Goal: Information Seeking & Learning: Learn about a topic

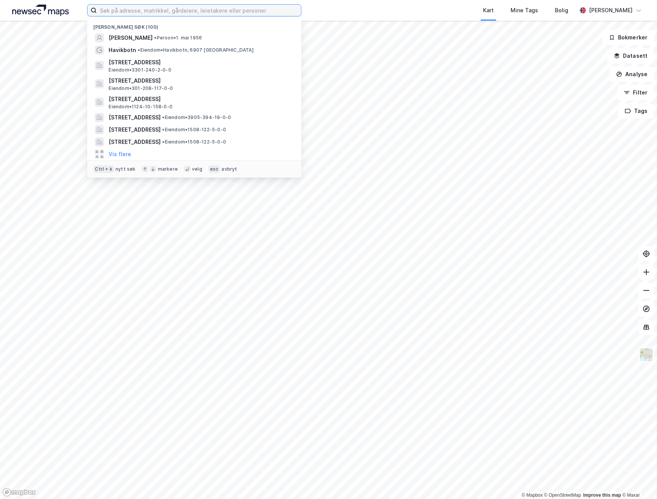
click at [259, 13] on input at bounding box center [199, 10] width 204 height 11
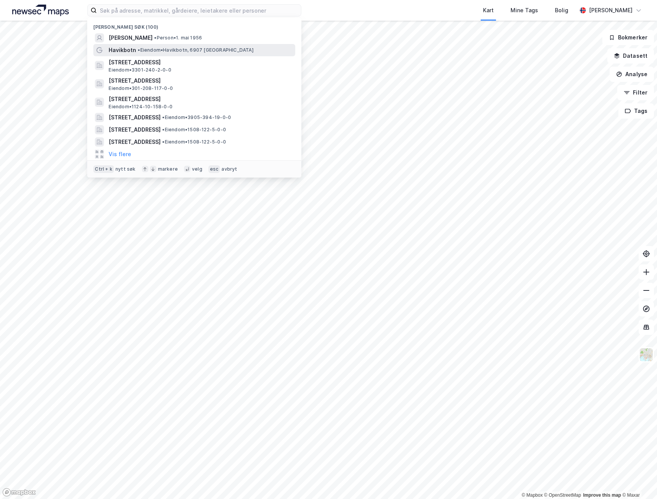
click at [216, 51] on span "• [PERSON_NAME], 6907 [GEOGRAPHIC_DATA]" at bounding box center [196, 50] width 116 height 6
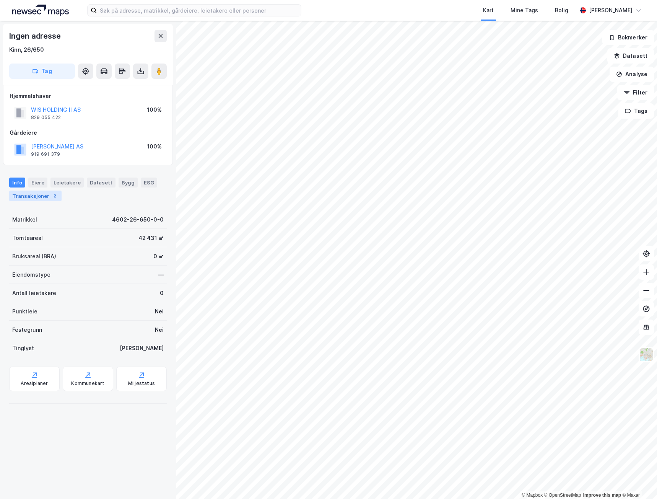
click at [31, 197] on div "Transaksjoner 2" at bounding box center [35, 196] width 52 height 11
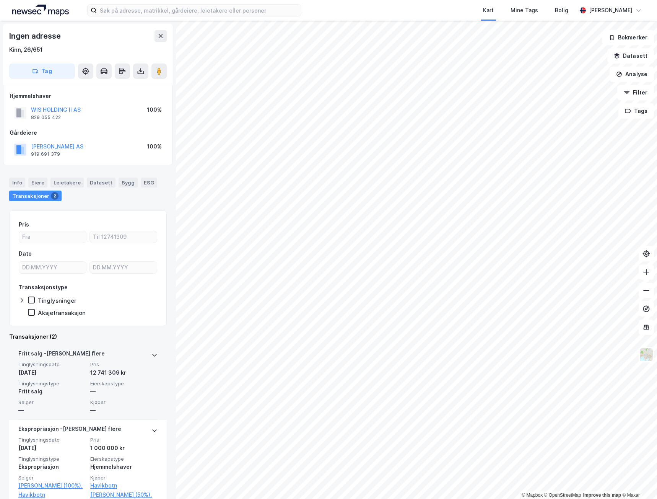
click at [23, 409] on div "—" at bounding box center [51, 410] width 67 height 9
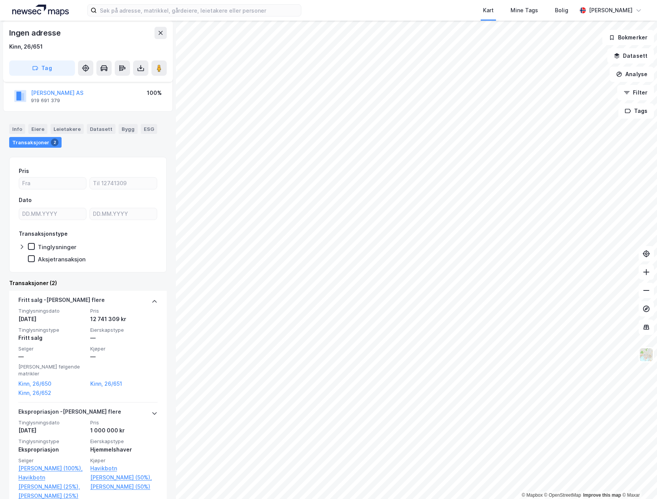
scroll to position [62, 0]
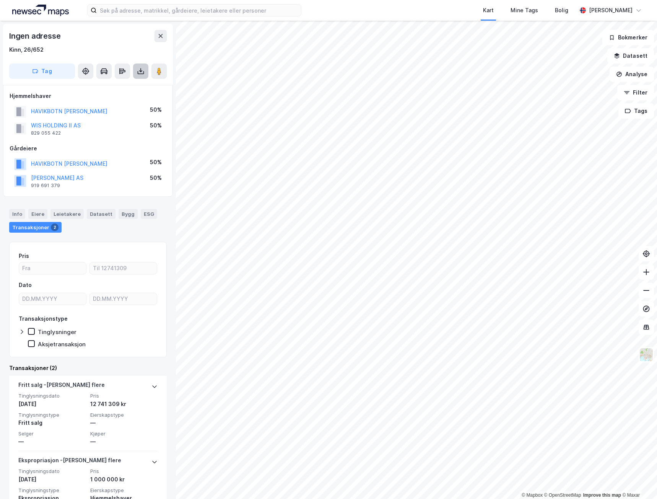
click at [144, 68] on icon at bounding box center [141, 71] width 8 height 8
click at [117, 85] on div "Last ned grunnbok" at bounding box center [103, 86] width 44 height 6
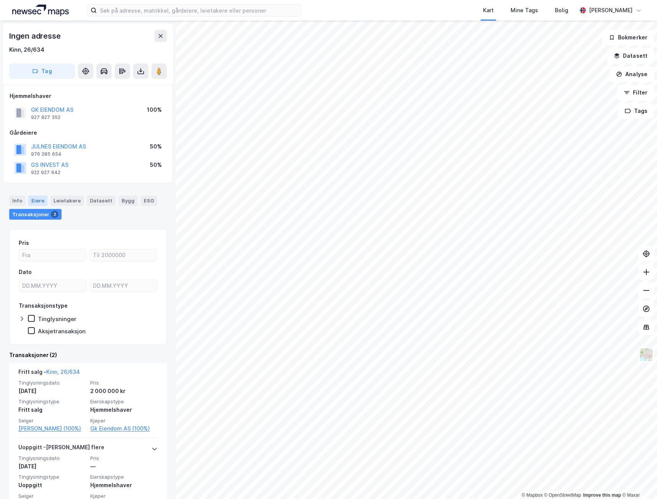
click at [34, 197] on div "Eiere" at bounding box center [37, 200] width 19 height 10
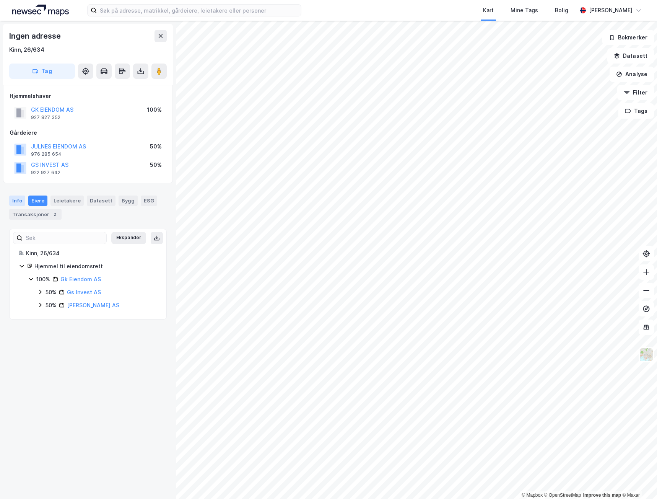
click at [17, 199] on div "Info" at bounding box center [17, 200] width 16 height 10
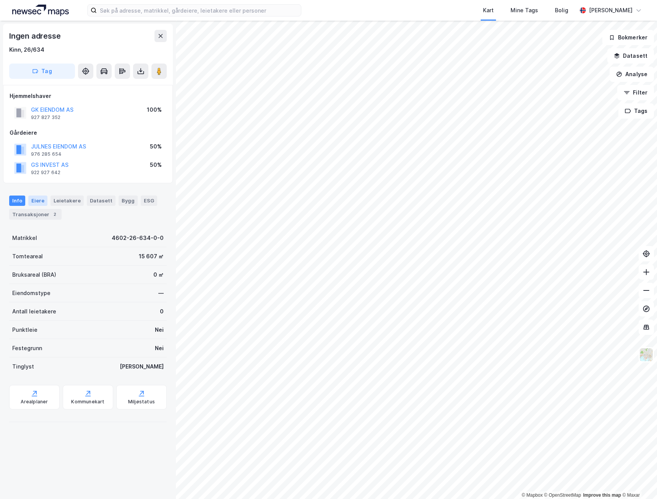
click at [35, 200] on div "Eiere" at bounding box center [37, 200] width 19 height 10
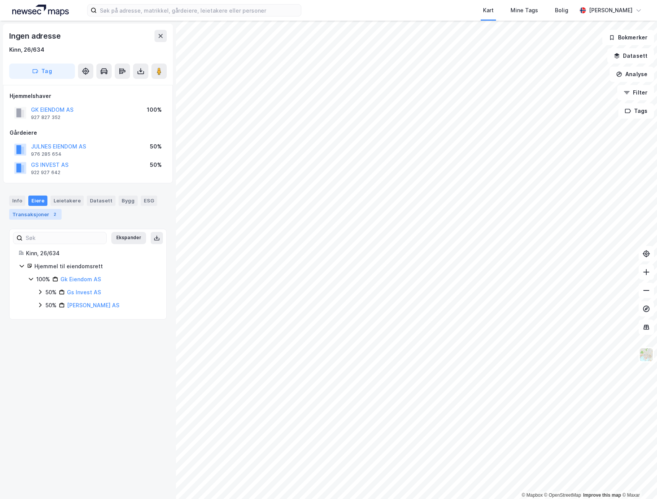
click at [25, 213] on div "Transaksjoner 2" at bounding box center [35, 214] width 52 height 11
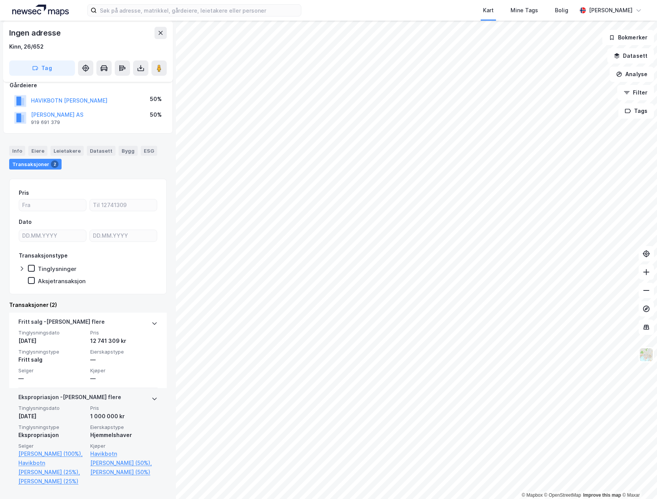
scroll to position [64, 0]
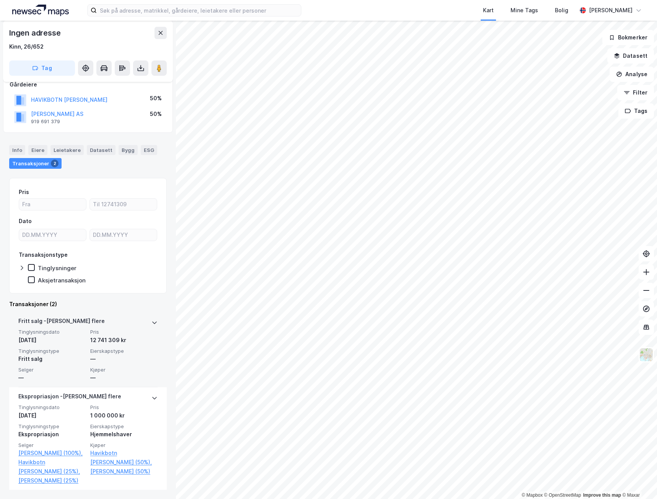
click at [70, 362] on div "Fritt salg" at bounding box center [51, 358] width 67 height 9
